Goal: Task Accomplishment & Management: Manage account settings

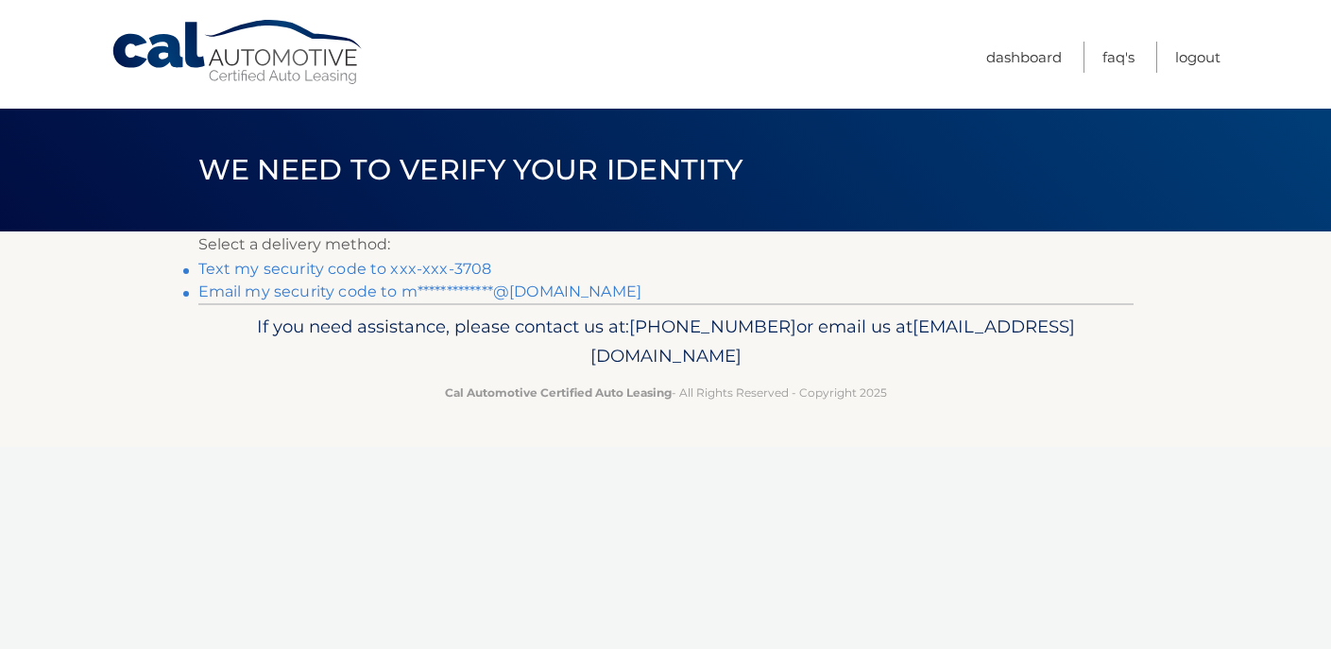
click at [518, 296] on link "**********" at bounding box center [420, 291] width 444 height 18
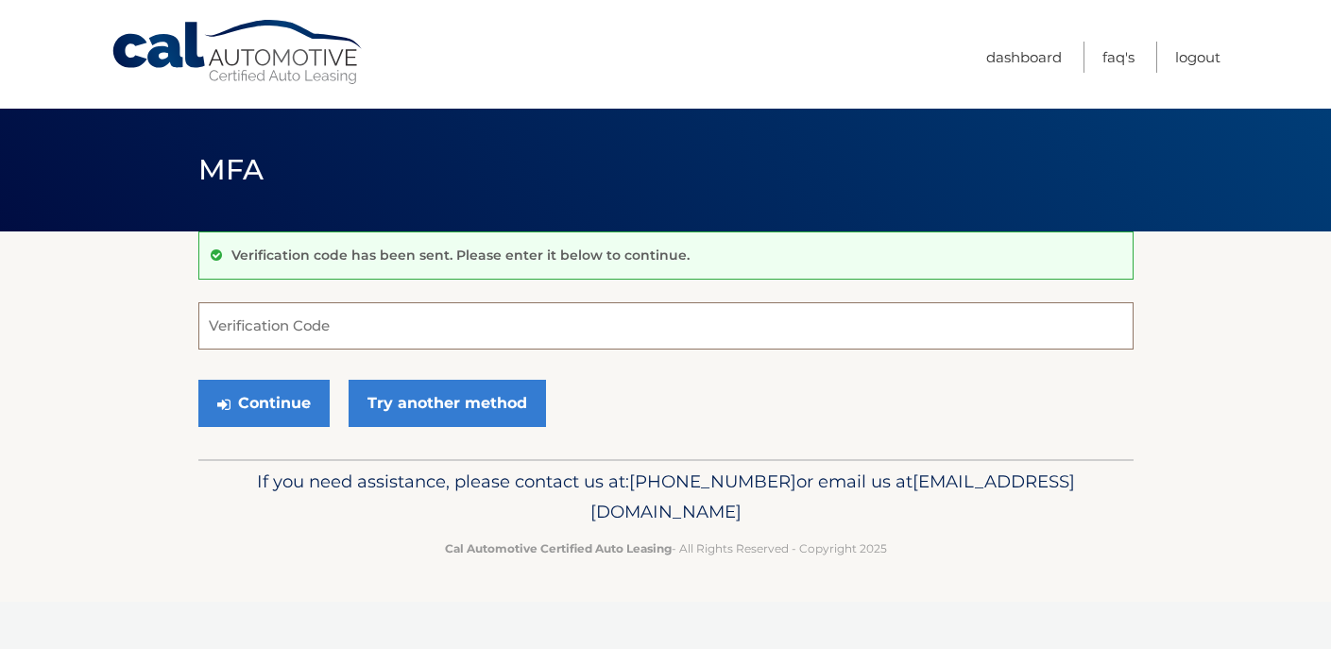
click at [575, 343] on input "Verification Code" at bounding box center [665, 325] width 935 height 47
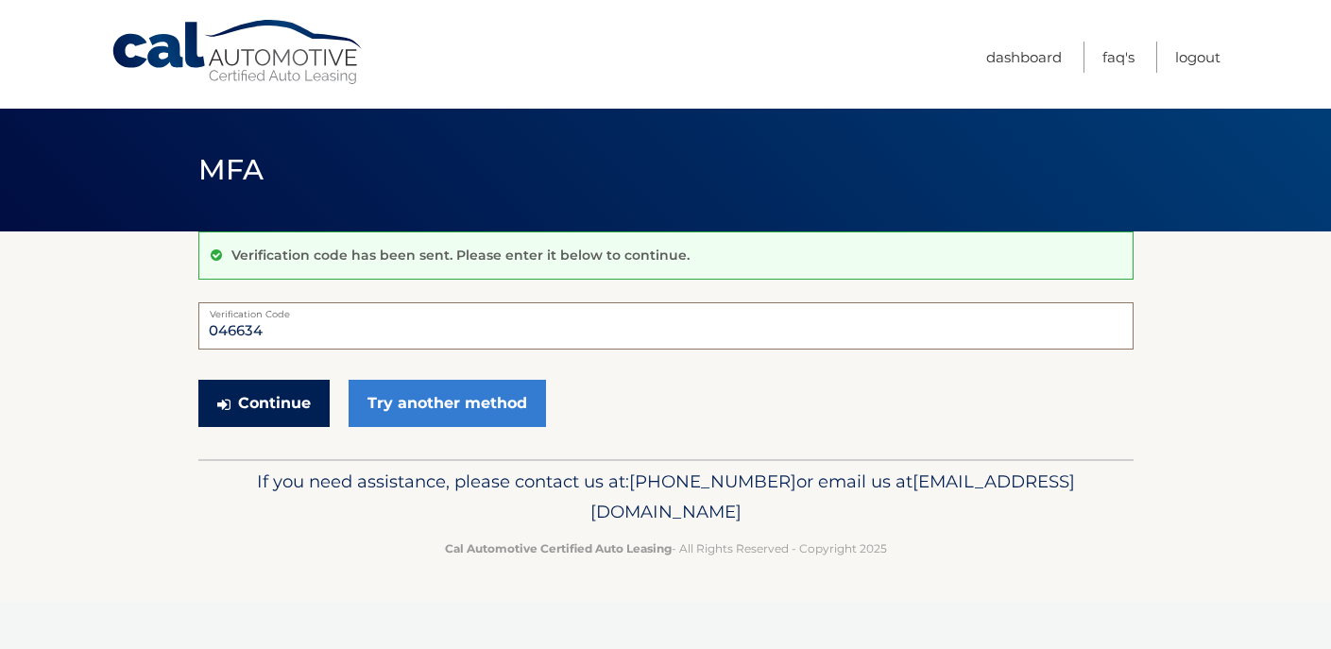
type input "046634"
click at [297, 402] on button "Continue" at bounding box center [263, 403] width 131 height 47
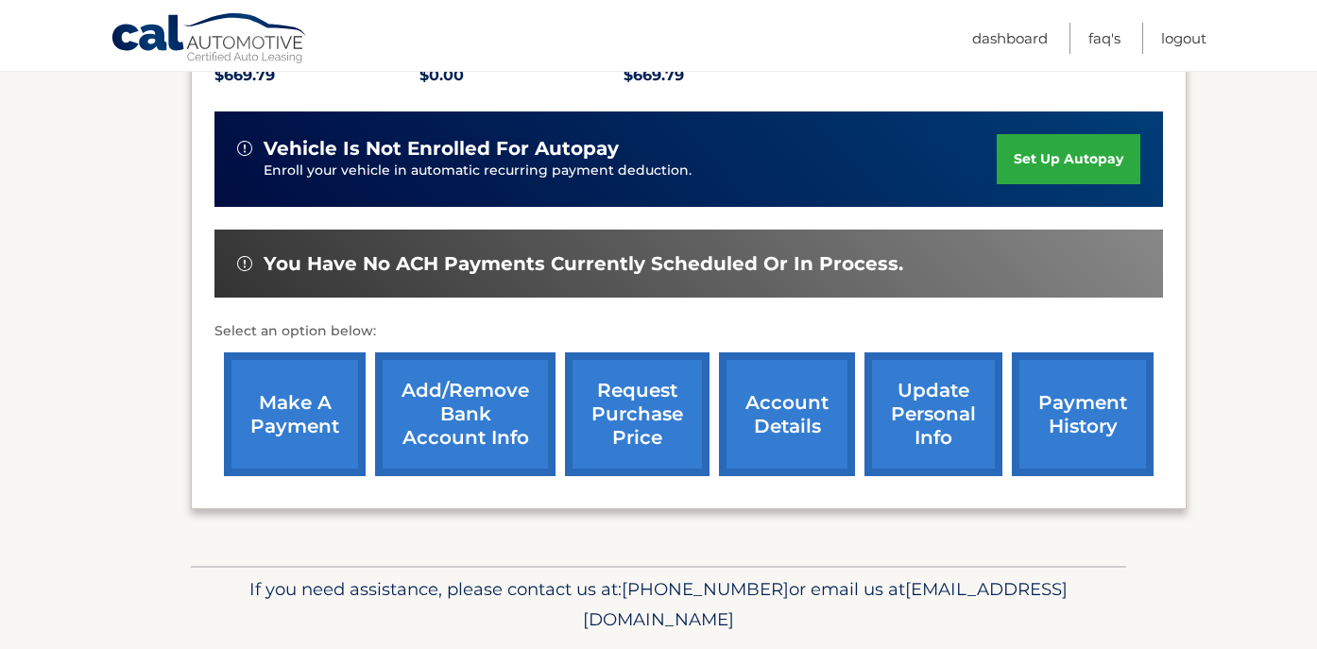
scroll to position [461, 0]
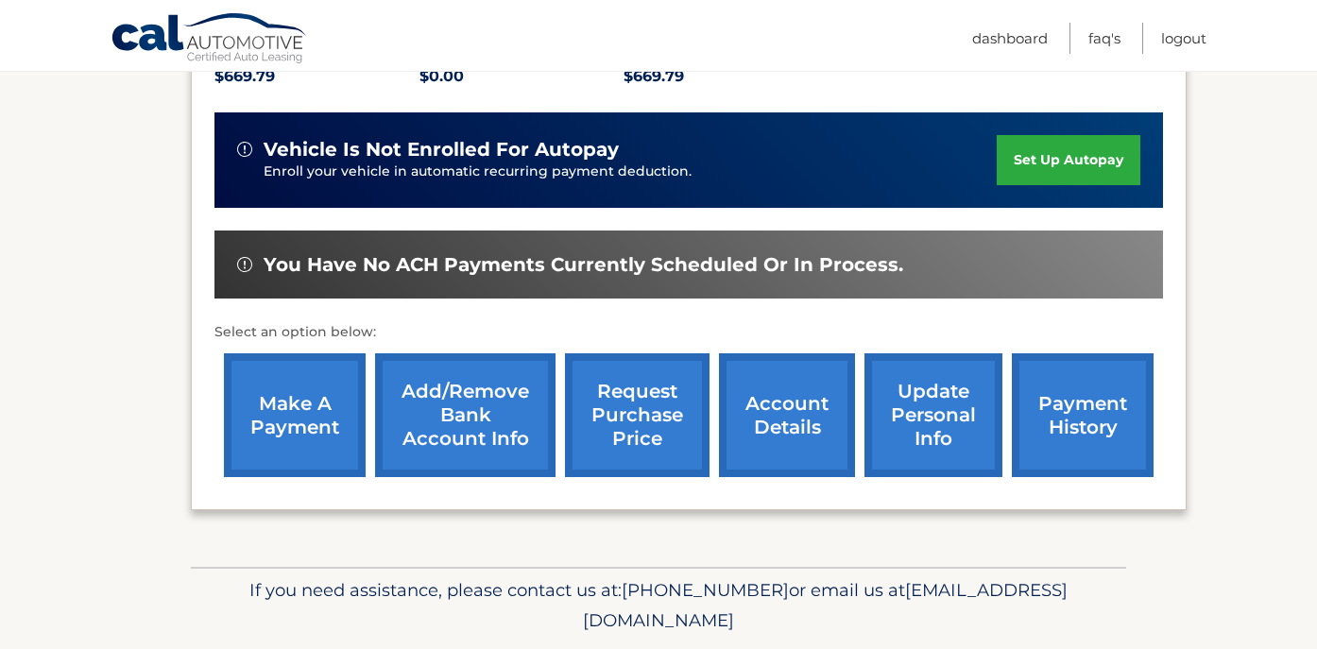
click at [507, 395] on link "Add/Remove bank account info" at bounding box center [465, 415] width 180 height 124
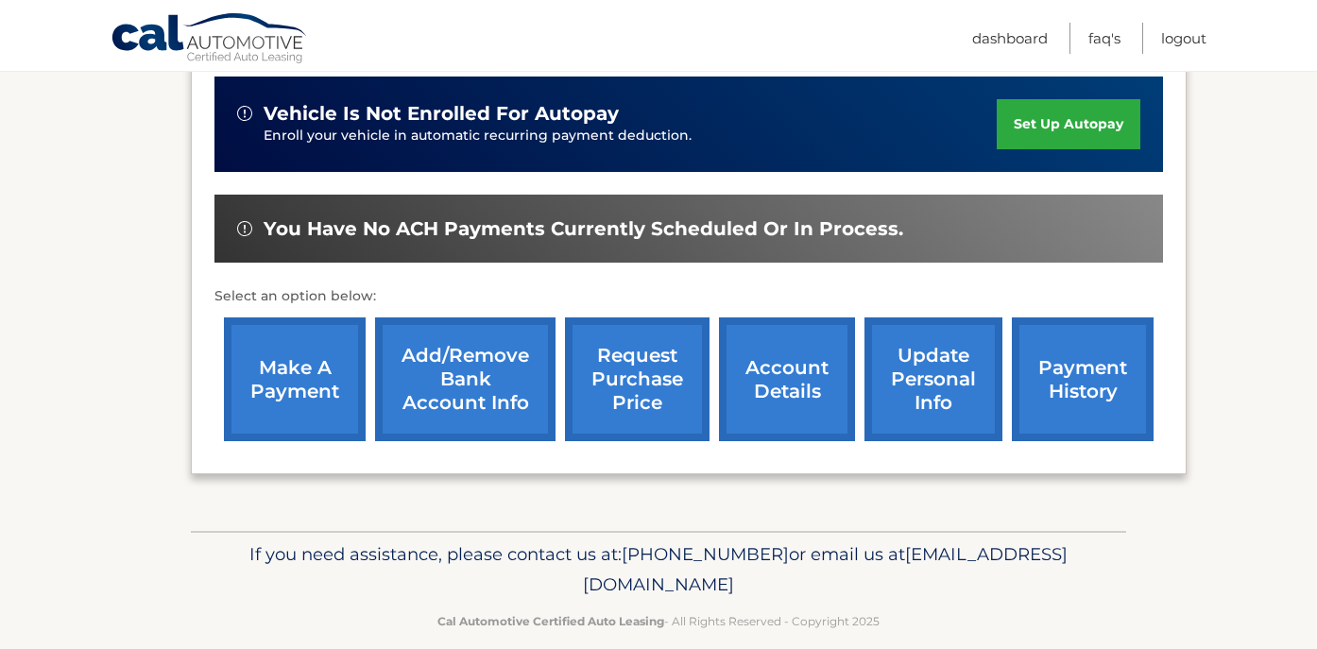
scroll to position [499, 0]
